Goal: Check status: Check status

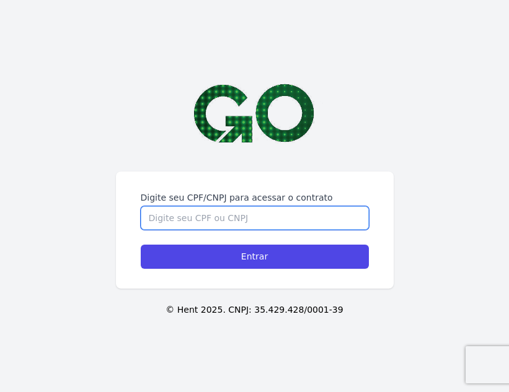
click at [258, 219] on input "Digite seu CPF/CNPJ para acessar o contrato" at bounding box center [255, 218] width 228 height 24
type input "13900335702"
click at [141, 245] on input "Entrar" at bounding box center [255, 257] width 228 height 24
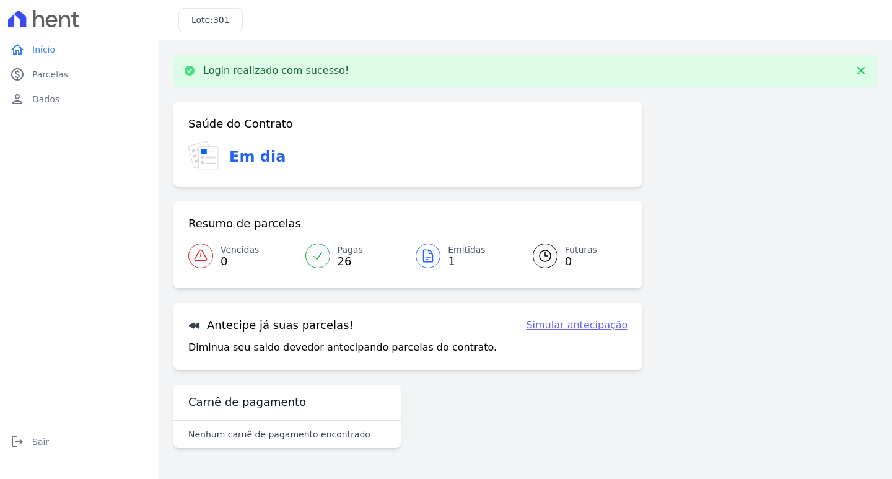
click at [508, 325] on link "Simular antecipação" at bounding box center [577, 325] width 102 height 15
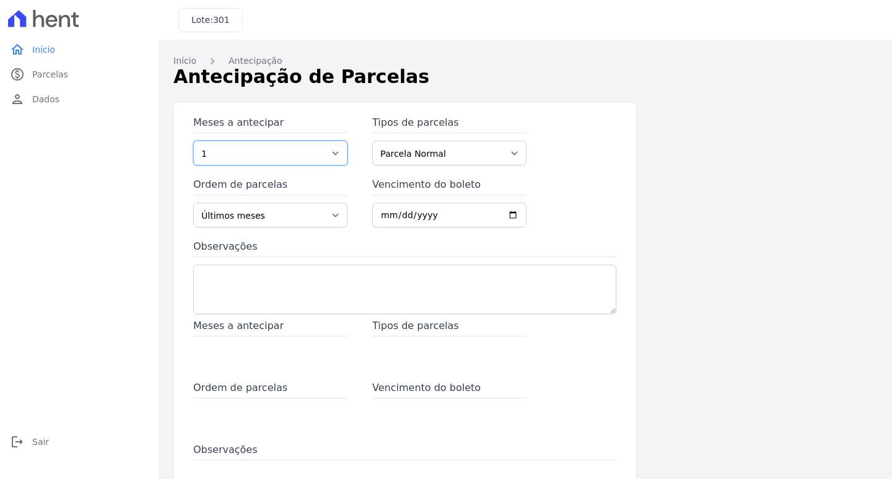
click at [260, 149] on select "1 2 3 4 5 6 7 8 9 10 11 12 13 14 15 16 17 18 19 20 21 22 23 24" at bounding box center [270, 153] width 154 height 25
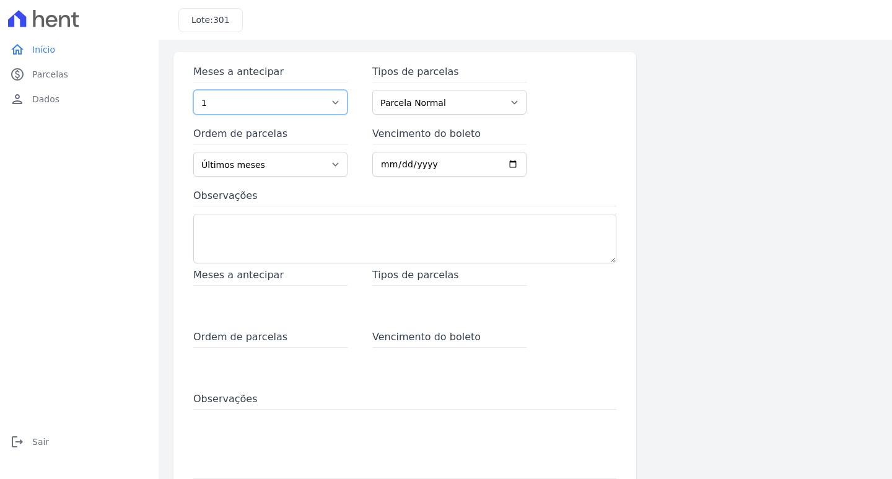
scroll to position [48, 0]
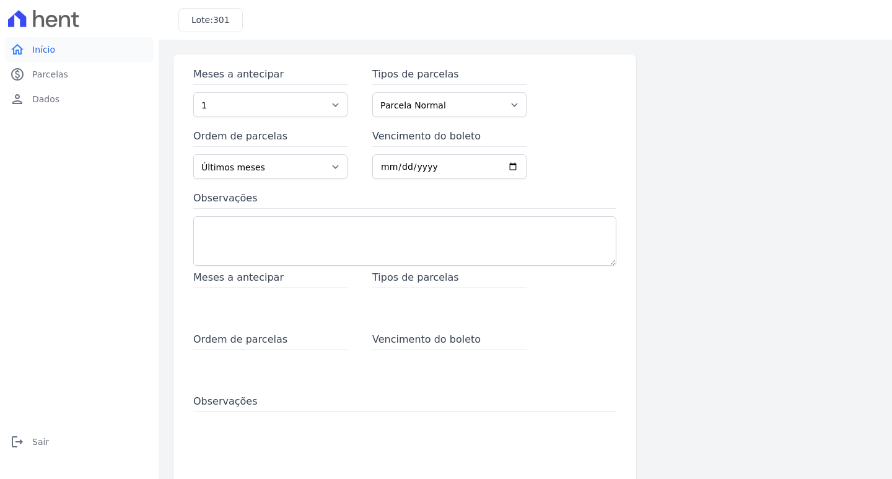
click at [48, 53] on span "Início" at bounding box center [43, 49] width 23 height 12
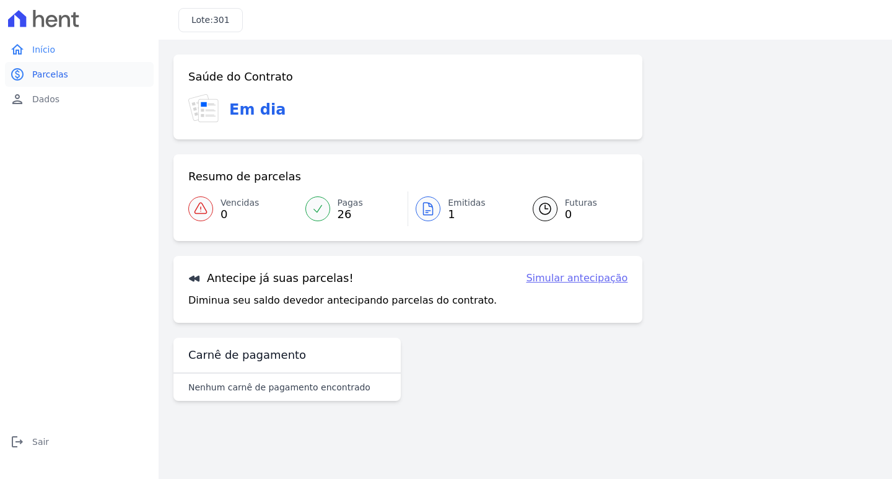
click at [57, 72] on span "Parcelas" at bounding box center [50, 74] width 36 height 12
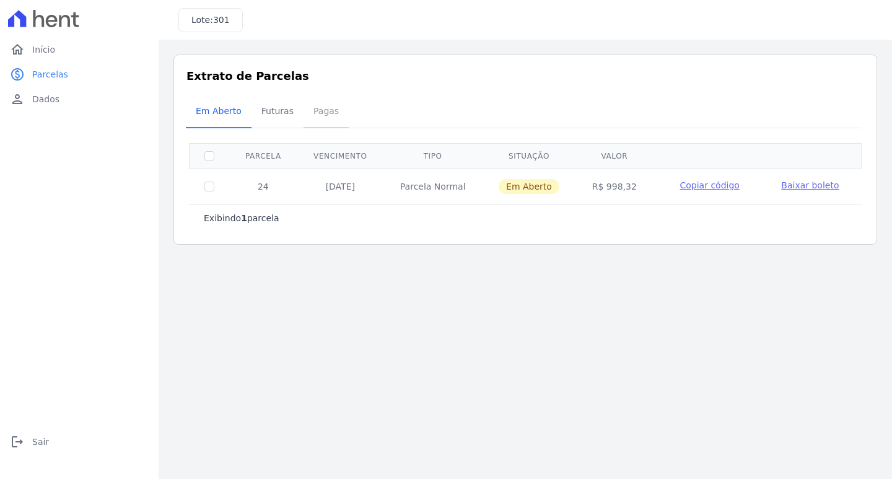
click at [307, 117] on span "Pagas" at bounding box center [326, 111] width 40 height 25
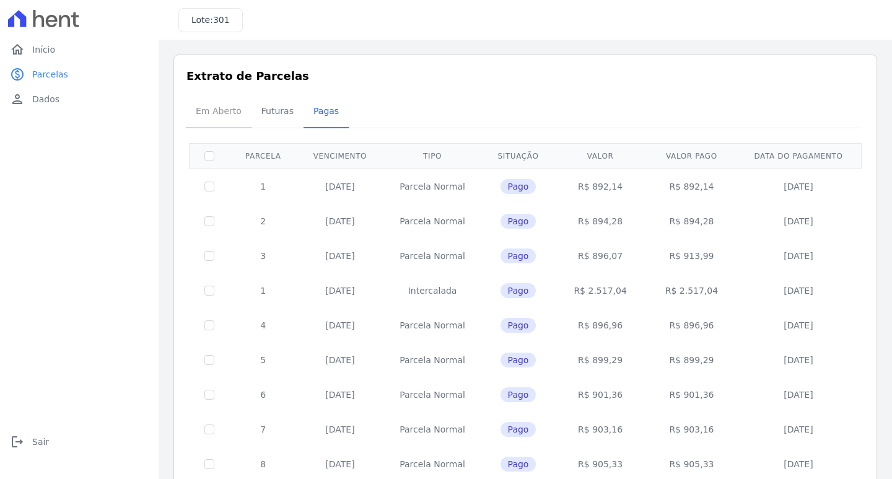
click at [211, 113] on span "Em Aberto" at bounding box center [218, 111] width 61 height 25
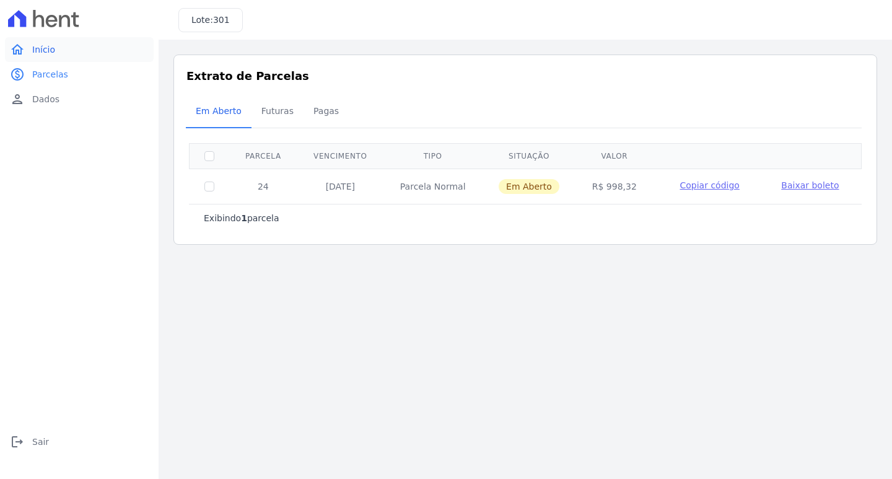
click at [56, 46] on link "home Início" at bounding box center [79, 49] width 149 height 25
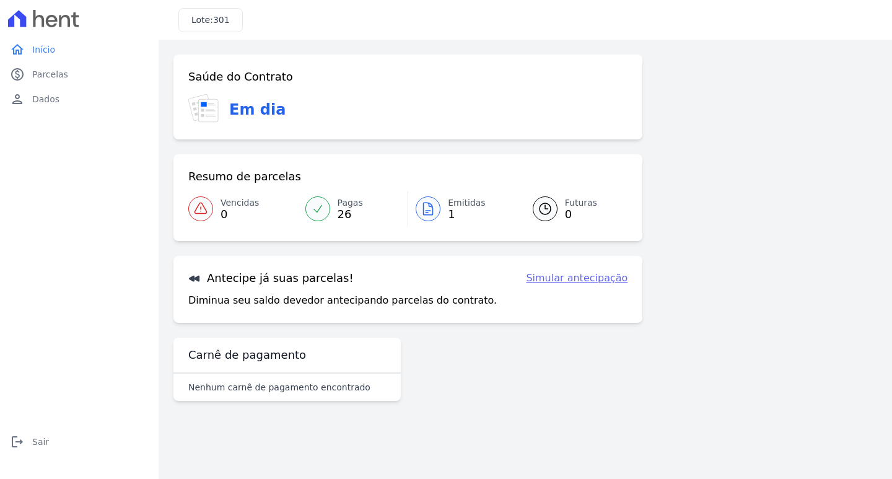
click at [508, 277] on link "Simular antecipação" at bounding box center [577, 278] width 102 height 15
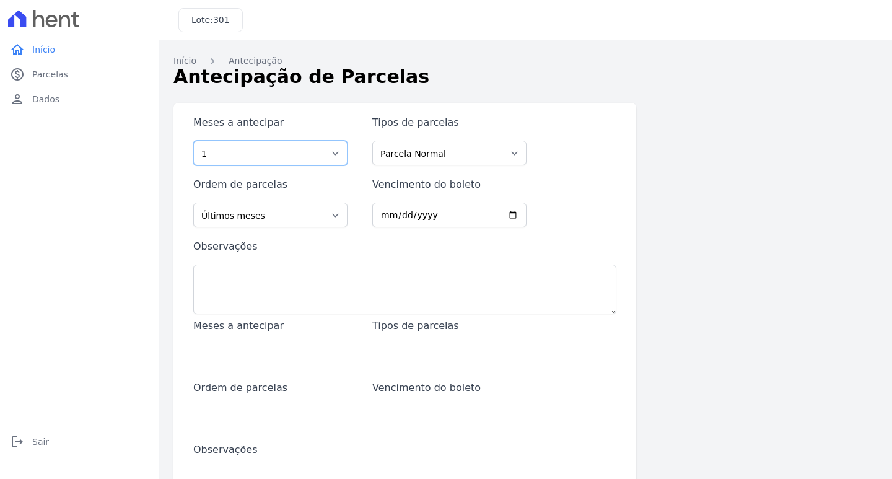
click at [267, 152] on select "1 2 3 4 5 6 7 8 9 10 11 12 13 14 15 16 17 18 19 20 21 22 23 24" at bounding box center [270, 153] width 154 height 25
drag, startPoint x: 641, startPoint y: 172, endPoint x: 650, endPoint y: 169, distance: 9.8
click at [508, 171] on div "Meses a antecipar 1 2 3 4 5 6 7 8 9 10 11 12 13 14 15 16 17 18 19 20 21 22 23 2…" at bounding box center [525, 338] width 704 height 471
click at [393, 148] on select "Parcela Normal Intercalada Antecipação" at bounding box center [449, 153] width 154 height 25
select select "advance"
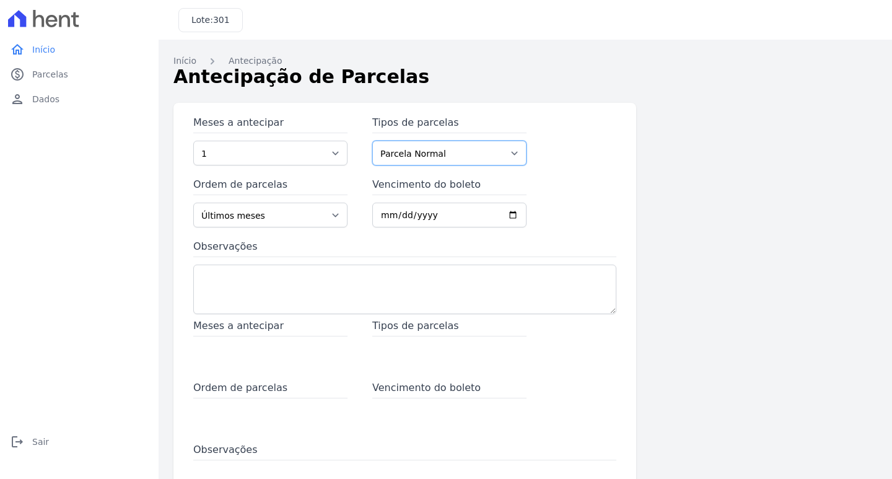
click at [372, 141] on select "Parcela Normal Intercalada Antecipação" at bounding box center [449, 153] width 154 height 25
click at [266, 146] on select "1 2 3 4 5 6 7 8 9 10 11 12 13 14 15 16 17 18 19 20 21 22 23 24" at bounding box center [270, 153] width 154 height 25
click at [45, 54] on span "Início" at bounding box center [43, 49] width 23 height 12
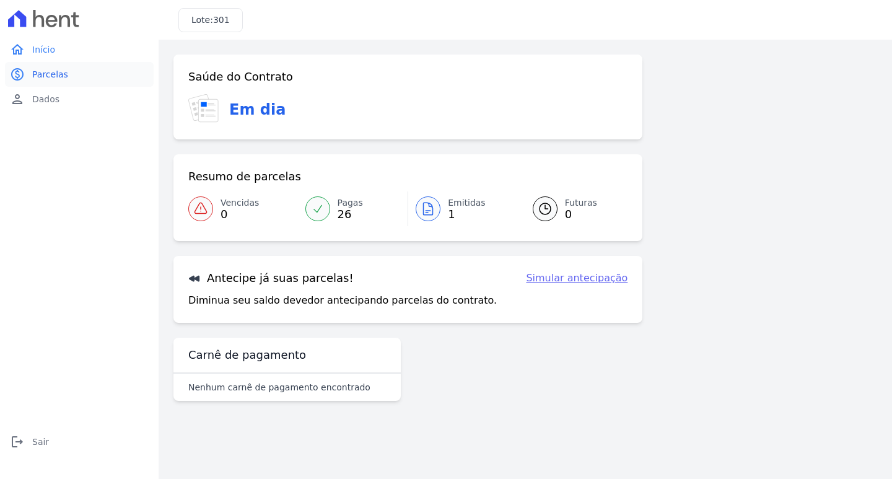
click at [62, 67] on link "paid Parcelas" at bounding box center [79, 74] width 149 height 25
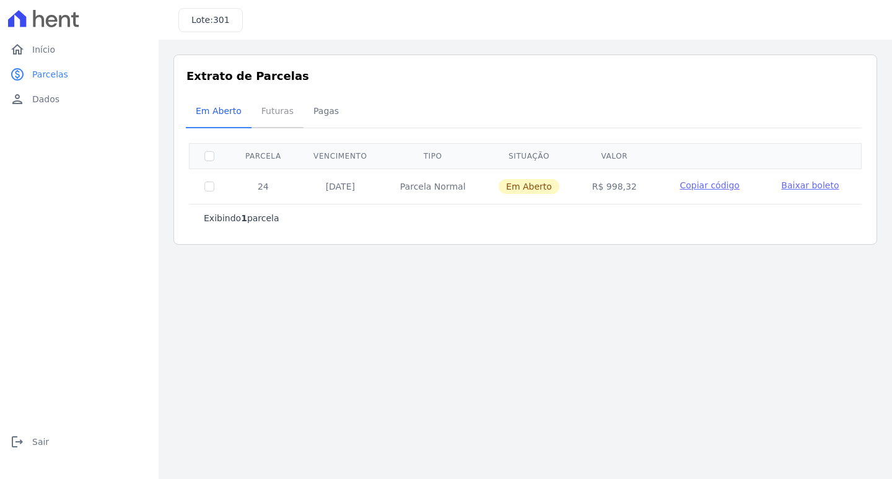
click at [275, 110] on span "Futuras" at bounding box center [277, 111] width 47 height 25
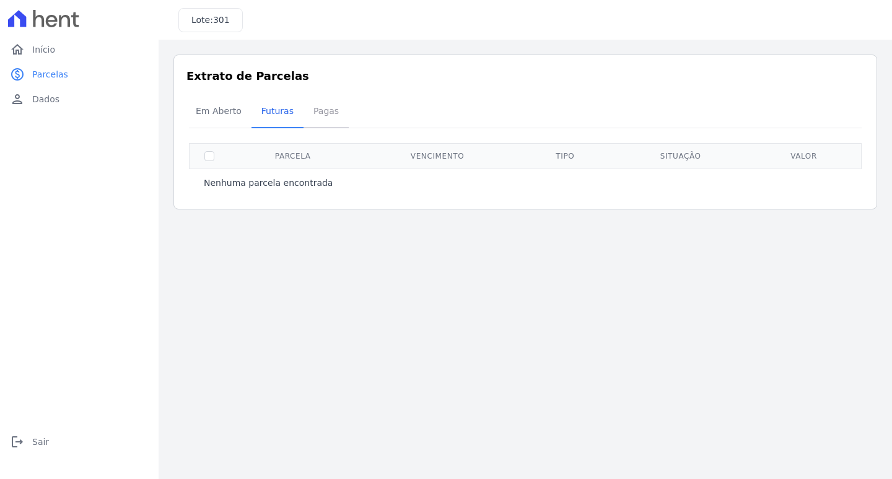
click at [306, 110] on span "Pagas" at bounding box center [326, 111] width 40 height 25
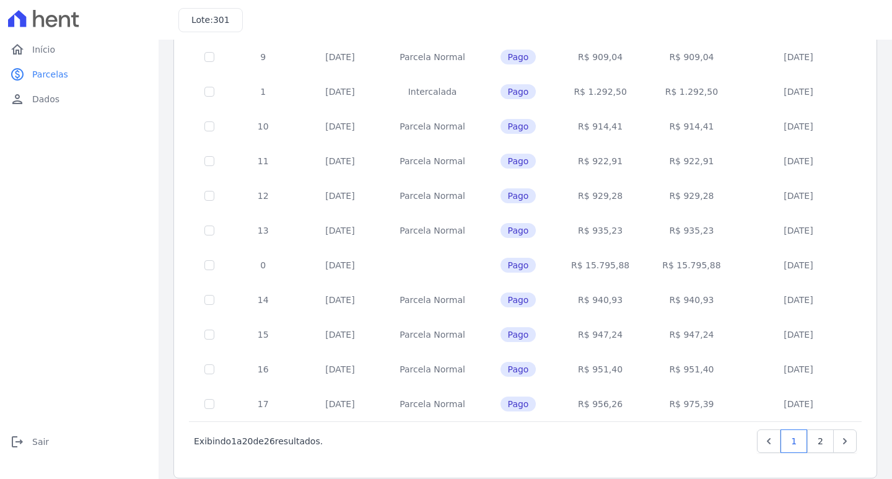
scroll to position [456, 0]
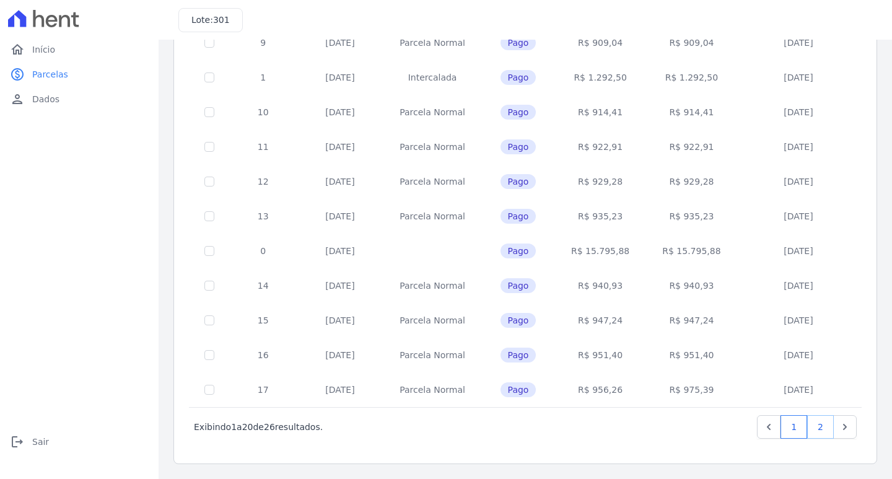
click at [508, 392] on link "2" at bounding box center [820, 427] width 27 height 24
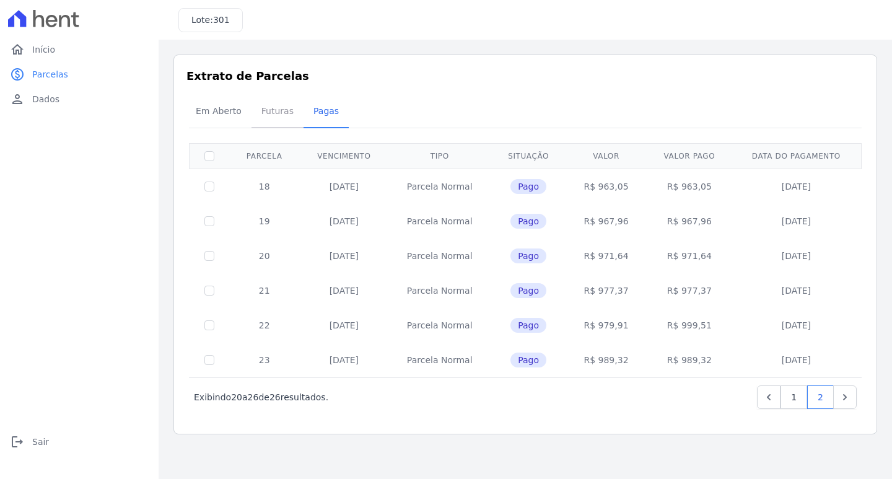
click at [274, 108] on span "Futuras" at bounding box center [277, 111] width 47 height 25
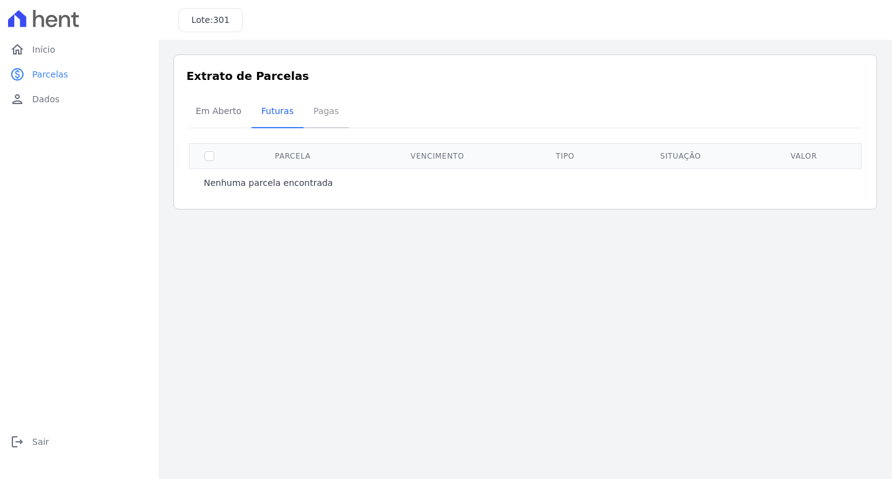
click at [327, 112] on span "Pagas" at bounding box center [326, 111] width 40 height 25
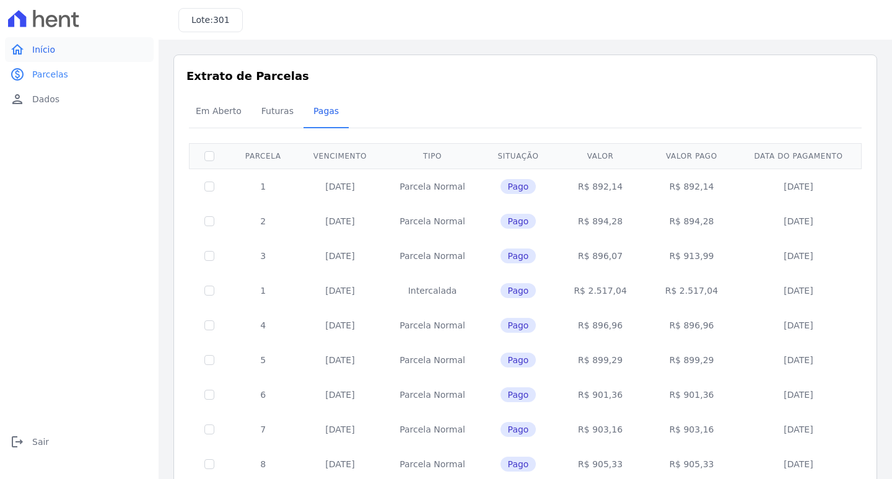
click at [82, 51] on link "home Início" at bounding box center [79, 49] width 149 height 25
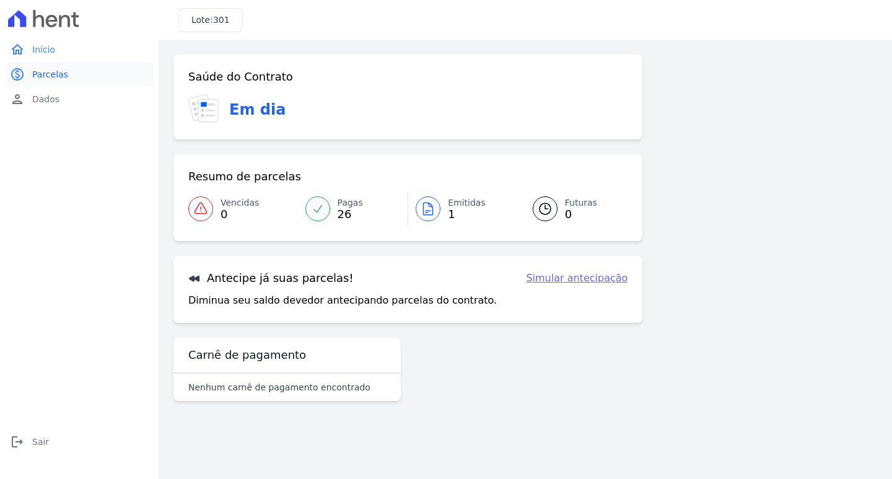
click at [74, 74] on link "paid Parcelas" at bounding box center [79, 74] width 149 height 25
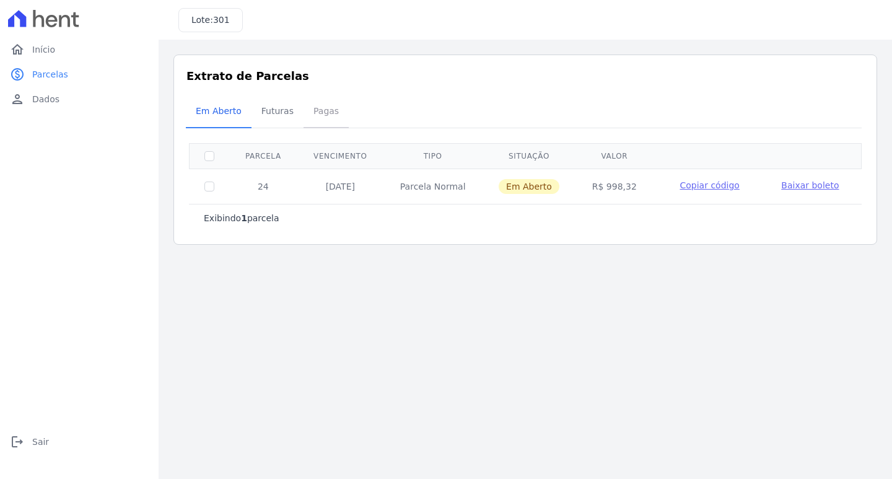
click at [310, 113] on span "Pagas" at bounding box center [326, 111] width 40 height 25
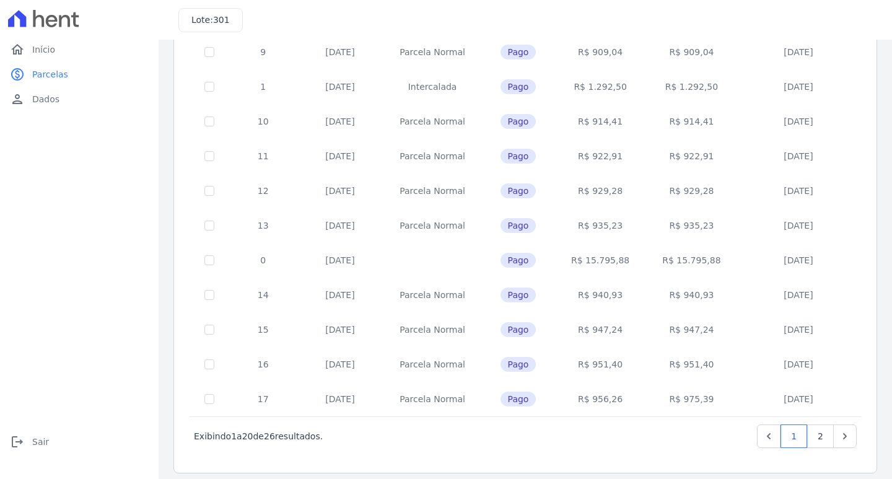
scroll to position [456, 0]
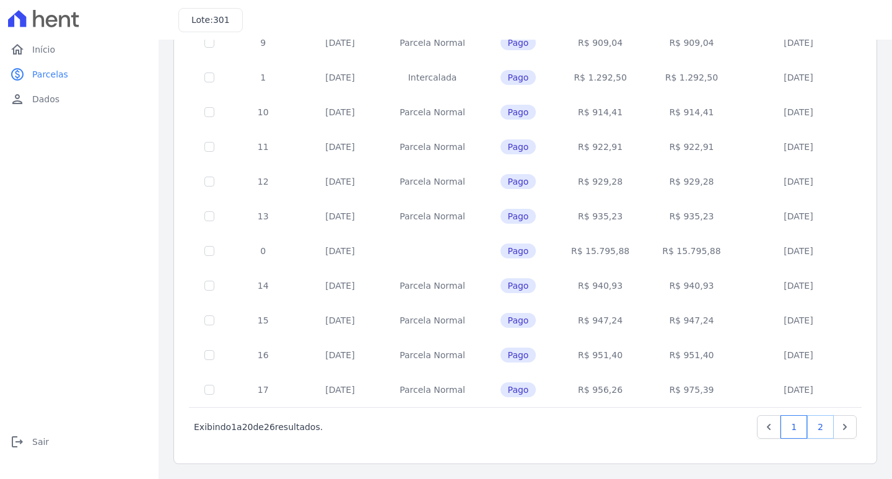
click at [508, 392] on link "2" at bounding box center [820, 427] width 27 height 24
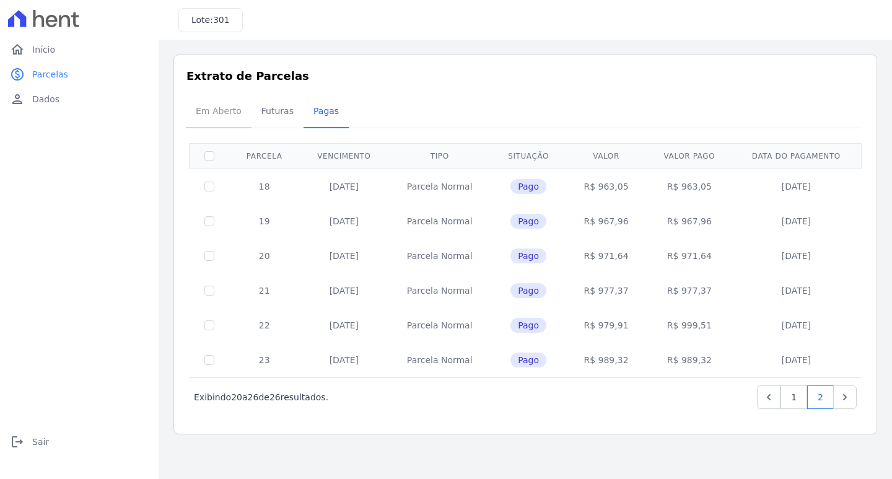
click at [232, 115] on span "Em Aberto" at bounding box center [218, 111] width 61 height 25
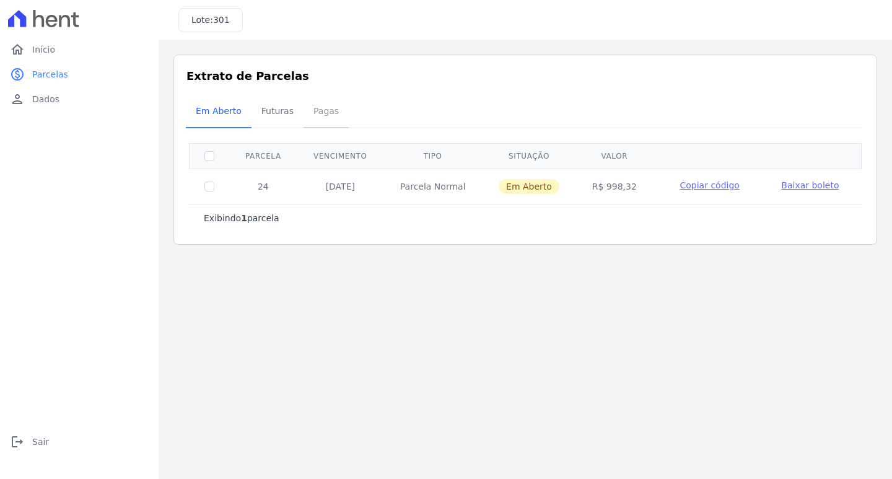
click at [323, 115] on span "Pagas" at bounding box center [326, 111] width 40 height 25
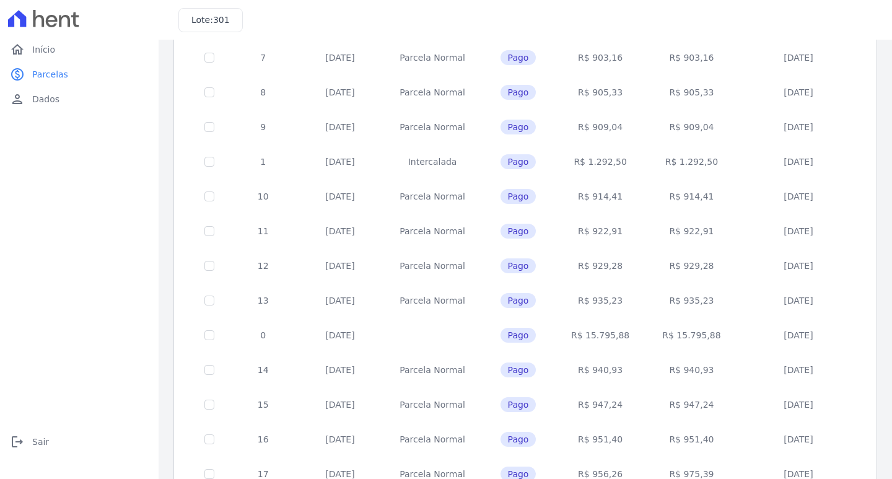
scroll to position [382, 0]
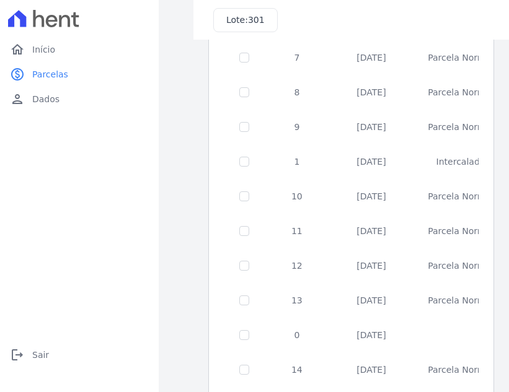
drag, startPoint x: 429, startPoint y: 191, endPoint x: 290, endPoint y: 174, distance: 139.9
click at [174, 176] on div "Lote: 301 Listagem de parcelas Baixar PDF Extrato de Parcelas Em [GEOGRAPHIC_DA…" at bounding box center [334, 196] width 350 height 392
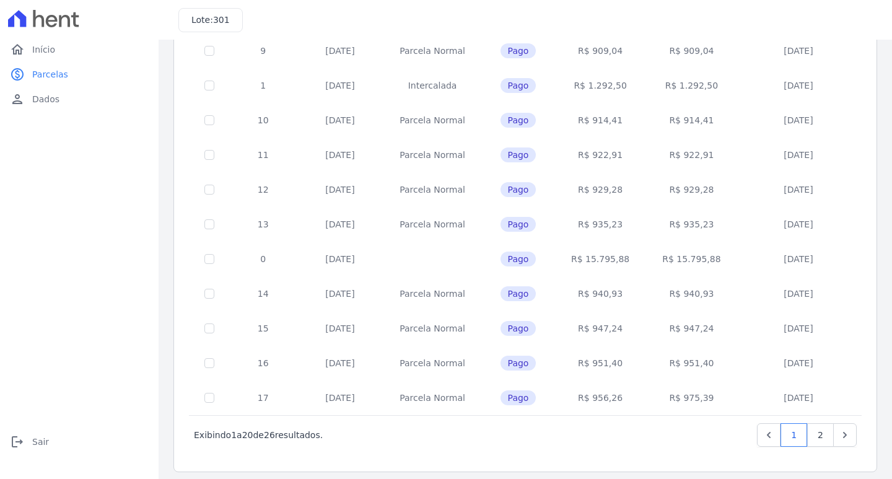
scroll to position [456, 0]
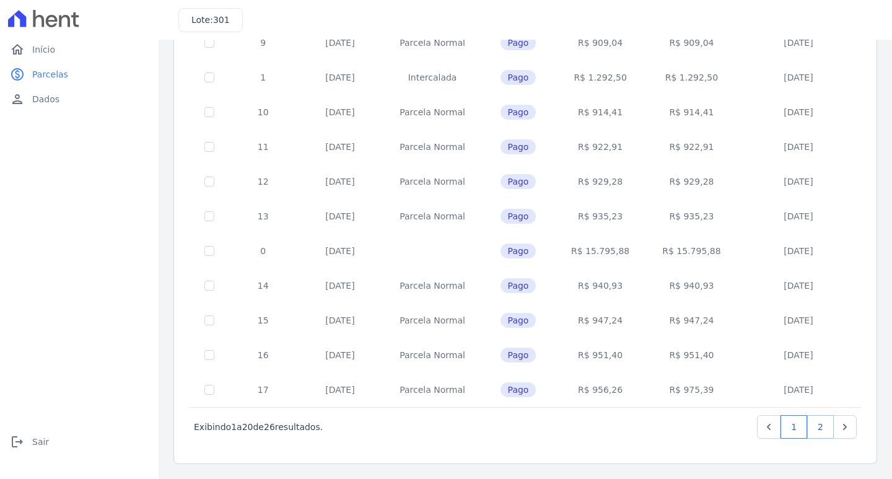
click at [508, 392] on link "2" at bounding box center [820, 427] width 27 height 24
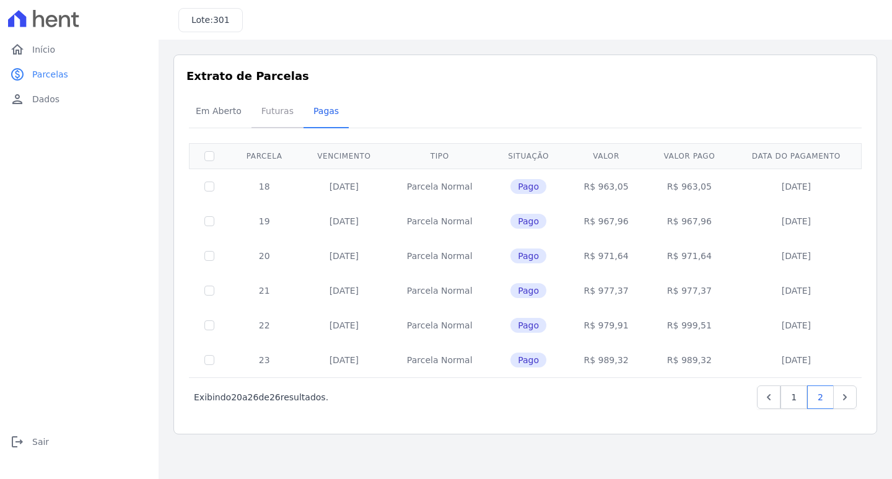
click at [270, 105] on span "Futuras" at bounding box center [277, 111] width 47 height 25
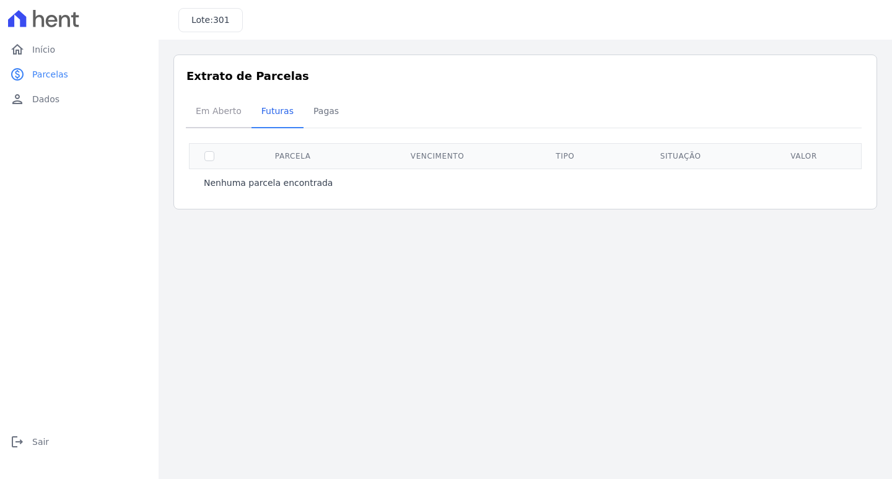
click at [215, 105] on span "Em Aberto" at bounding box center [218, 111] width 61 height 25
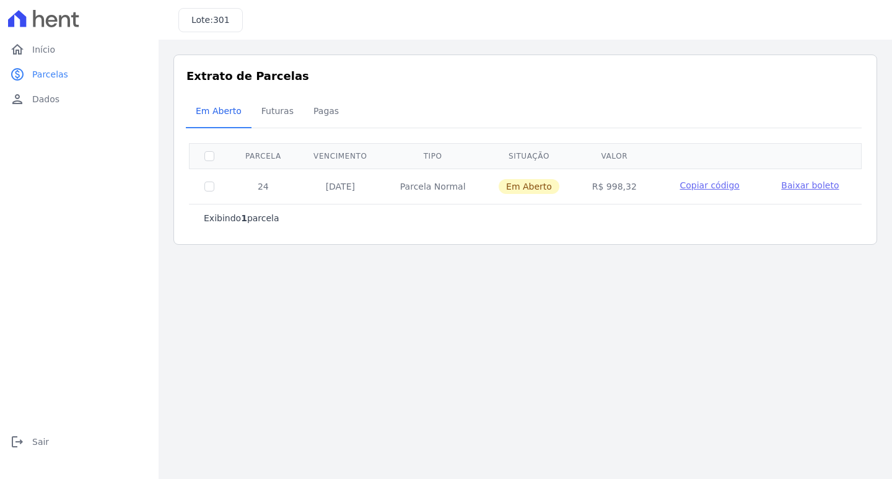
click at [312, 103] on span "Pagas" at bounding box center [326, 111] width 40 height 25
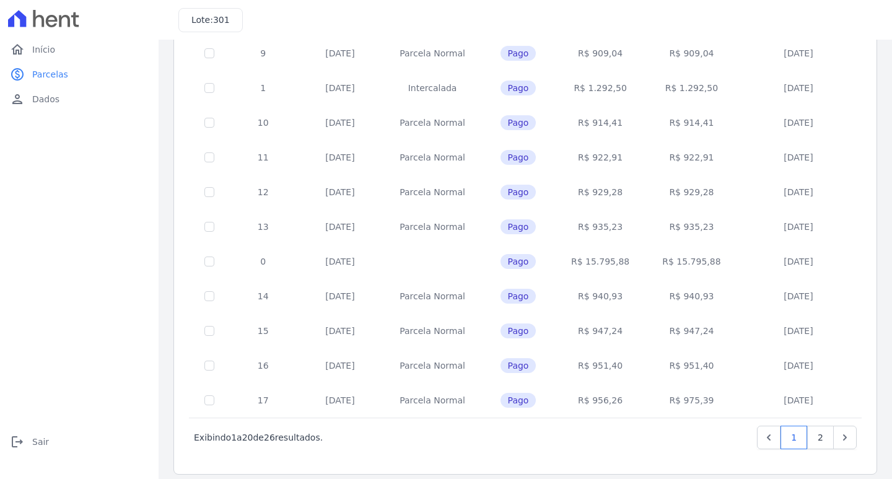
scroll to position [456, 0]
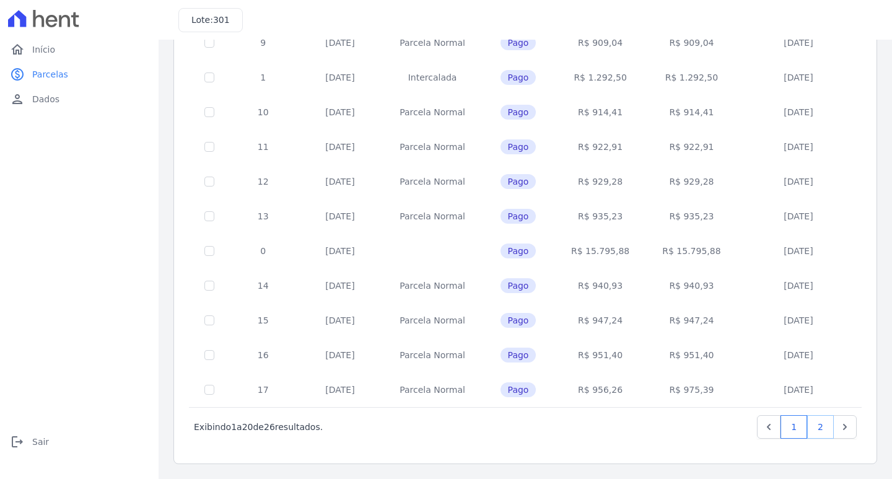
click at [508, 392] on link "2" at bounding box center [820, 427] width 27 height 24
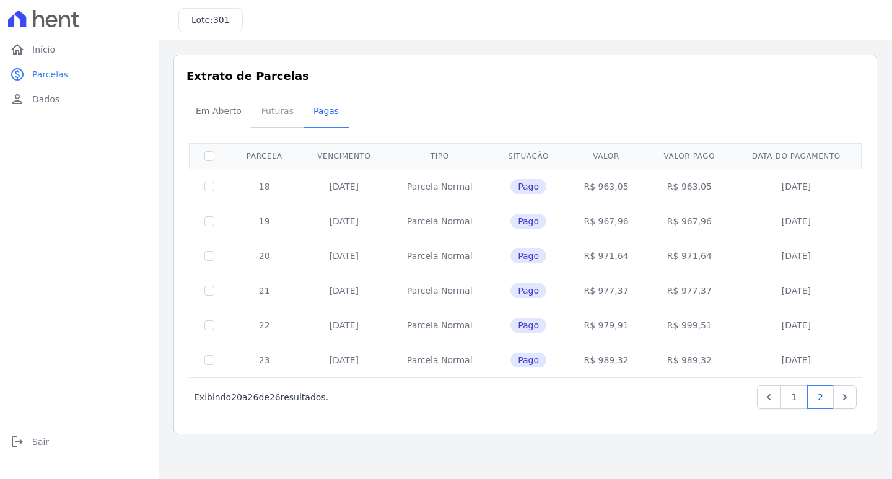
click at [273, 106] on span "Futuras" at bounding box center [277, 111] width 47 height 25
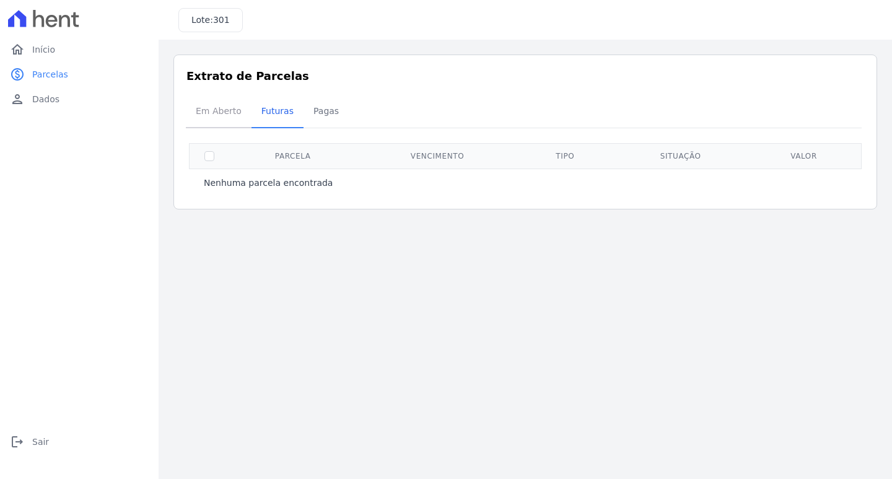
click at [201, 106] on span "Em Aberto" at bounding box center [218, 111] width 61 height 25
